Goal: Obtain resource: Obtain resource

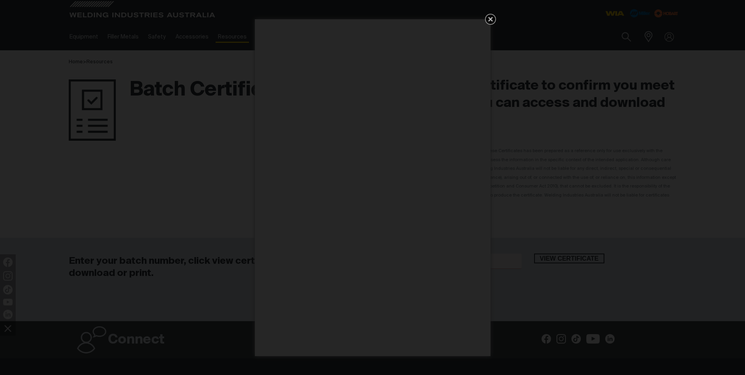
click at [489, 18] on icon "Get 5 WIA Welding Guides Free!" at bounding box center [490, 19] width 5 height 5
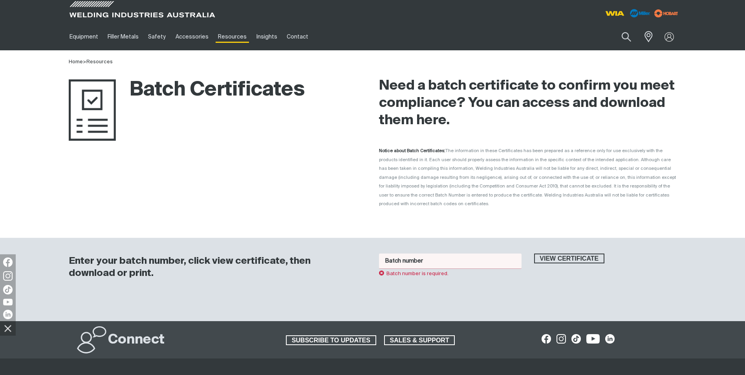
click at [407, 253] on input "Batch number" at bounding box center [450, 260] width 143 height 15
type input "WO29128"
click at [559, 253] on span "View certificate" at bounding box center [569, 258] width 69 height 10
click at [406, 255] on input "Batch number" at bounding box center [450, 260] width 143 height 15
paste input "W029128"
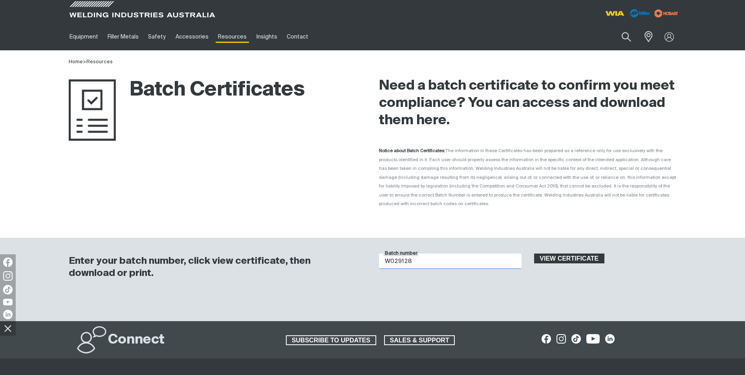
type input "W029128"
click at [559, 253] on span "View certificate" at bounding box center [569, 258] width 69 height 10
